Goal: Information Seeking & Learning: Learn about a topic

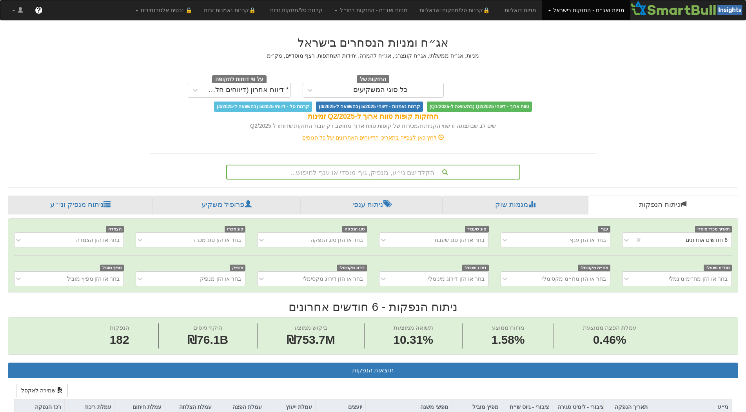
click at [568, 13] on link "מניות ואג״ח - החזקות בישראל" at bounding box center [586, 10] width 88 height 20
click at [466, 14] on link "🔒 קרנות סל/מחקות ישראליות" at bounding box center [456, 10] width 85 height 20
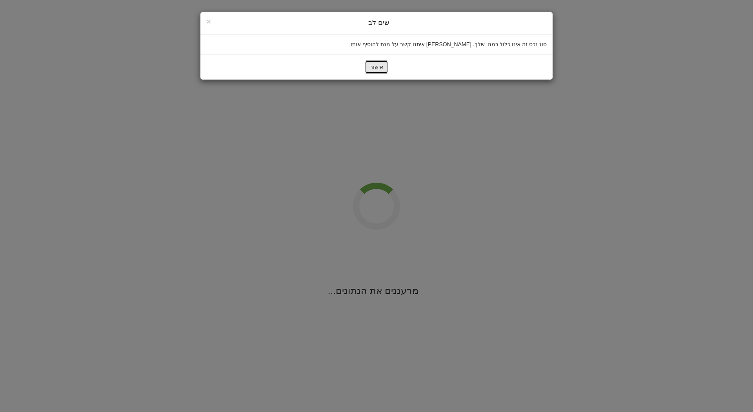
drag, startPoint x: 373, startPoint y: 69, endPoint x: 374, endPoint y: 74, distance: 6.0
click at [373, 69] on button "אישור" at bounding box center [377, 66] width 24 height 13
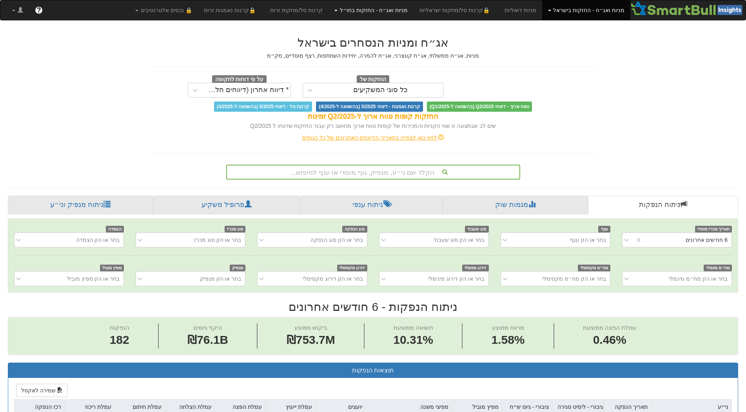
click at [373, 11] on link "מניות ואג״ח - החזקות בחו״ל" at bounding box center [370, 10] width 85 height 20
click at [175, 12] on link "🔒 נכסים אלטרנטיבים" at bounding box center [163, 10] width 69 height 20
click at [174, 12] on link "🔒 נכסים אלטרנטיבים" at bounding box center [163, 10] width 69 height 20
click at [563, 13] on link "מניות ואג״ח - החזקות בישראל" at bounding box center [586, 10] width 88 height 20
